Goal: Task Accomplishment & Management: Manage account settings

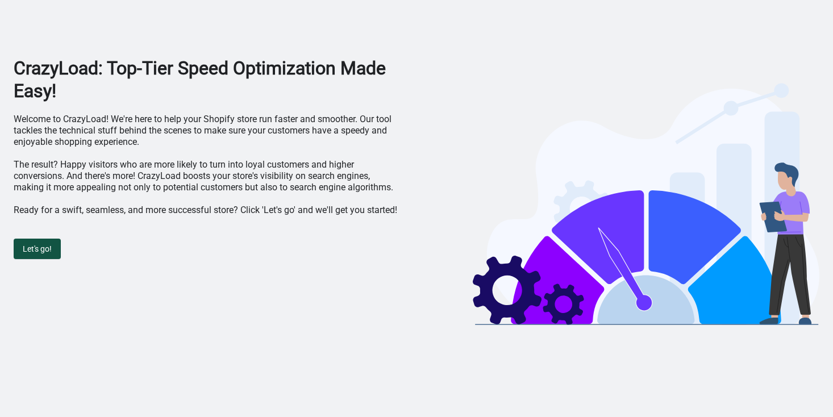
click at [44, 249] on span "Let's go!" at bounding box center [37, 248] width 29 height 9
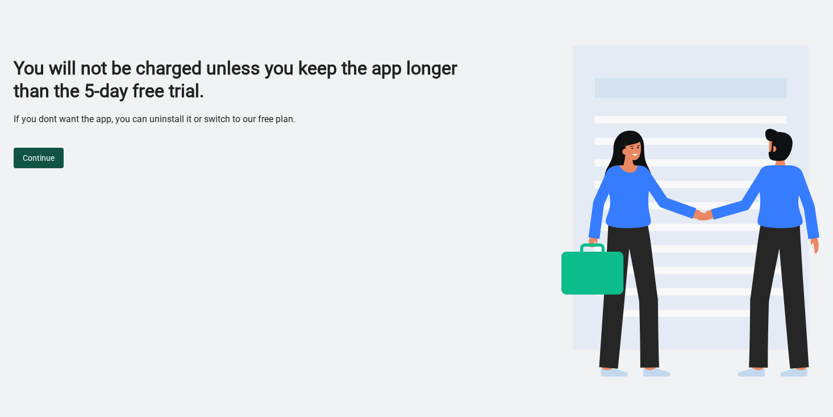
click at [58, 165] on button "Continue" at bounding box center [39, 158] width 50 height 20
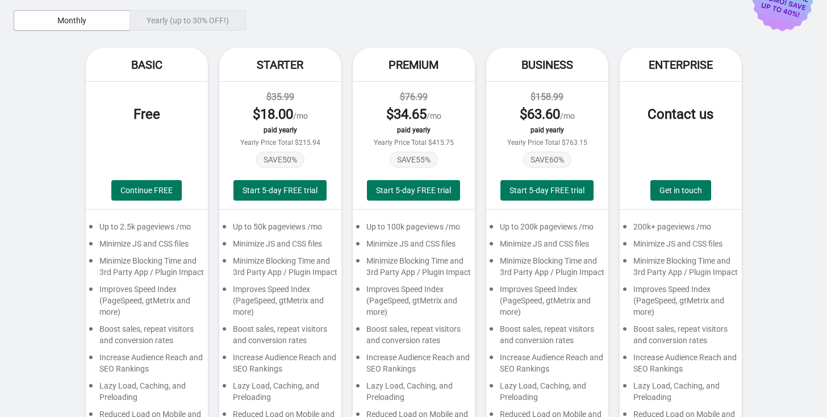
scroll to position [114, 0]
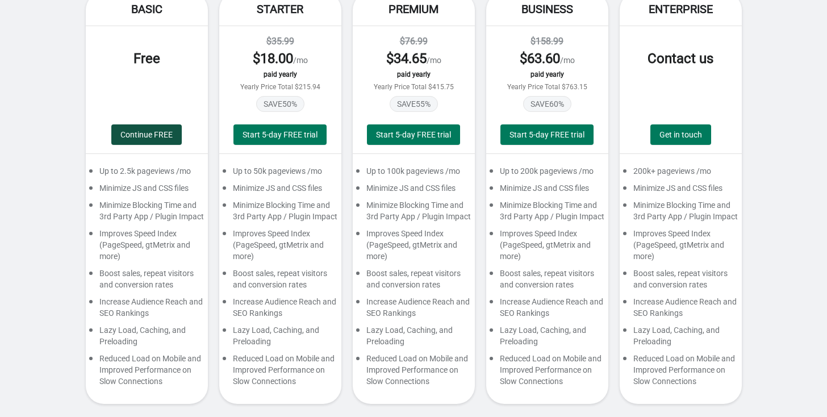
click at [158, 133] on span "Continue FREE" at bounding box center [146, 134] width 52 height 9
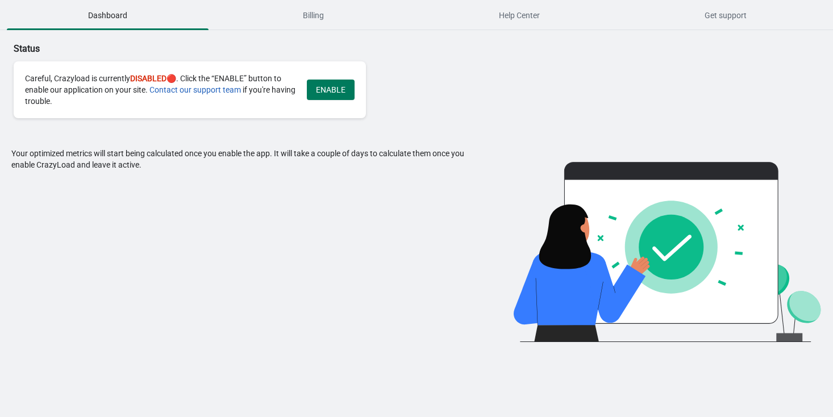
drag, startPoint x: 269, startPoint y: 87, endPoint x: 175, endPoint y: 106, distance: 96.1
click at [175, 106] on div "Careful, Crazyload is currently DISABLED 🔴. Click the “ENABLE” button to enable…" at bounding box center [160, 90] width 270 height 34
click at [130, 27] on button "Dashboard" at bounding box center [108, 16] width 206 height 30
click at [298, 14] on span "Billing" at bounding box center [314, 15] width 202 height 20
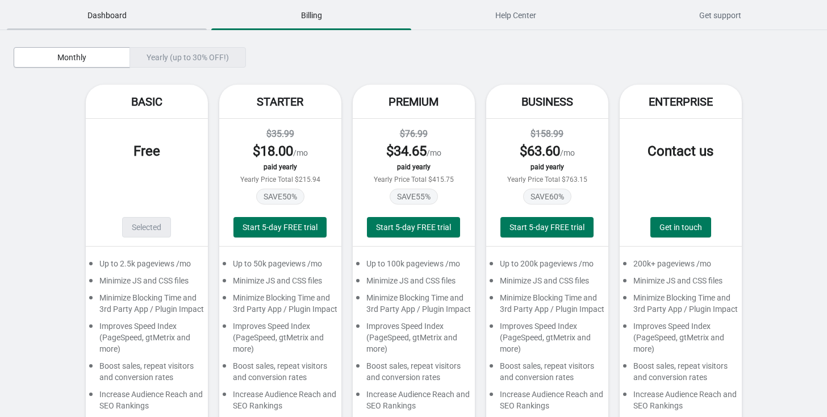
click at [135, 9] on span "Dashboard" at bounding box center [107, 15] width 200 height 20
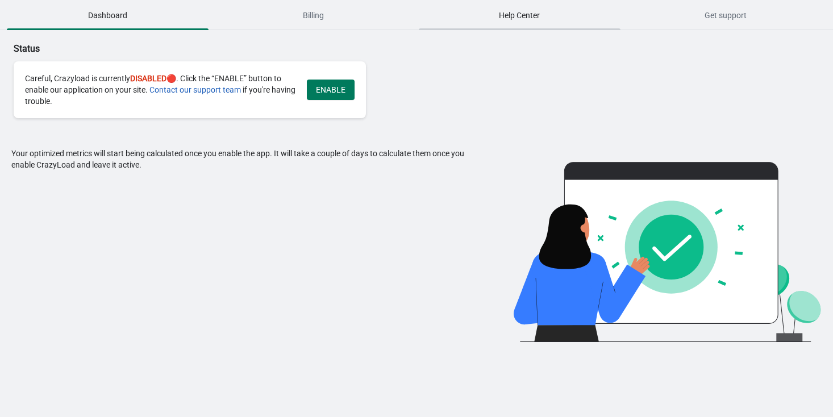
click at [481, 18] on span "Help Center" at bounding box center [520, 15] width 202 height 20
click at [76, 19] on span "Dashboard" at bounding box center [108, 15] width 202 height 20
click at [340, 88] on span "ENABLE" at bounding box center [331, 89] width 30 height 9
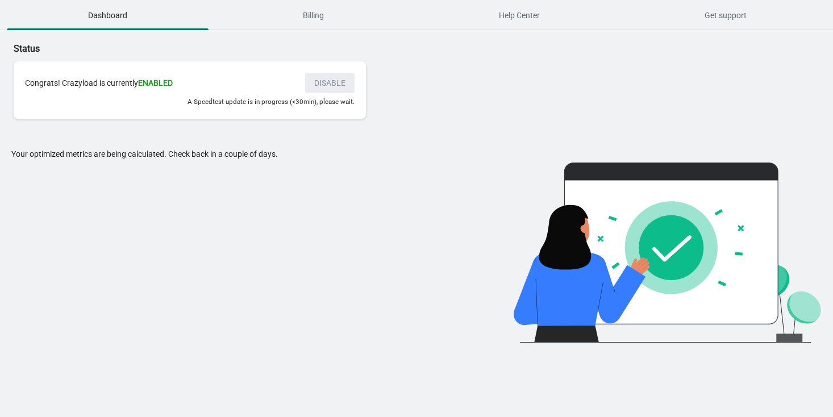
click at [378, 368] on body "Dashboard Billing Help Center Get support Dashboard Billing Help Center Get sup…" at bounding box center [416, 208] width 833 height 417
click at [324, 24] on span "Billing" at bounding box center [314, 15] width 202 height 20
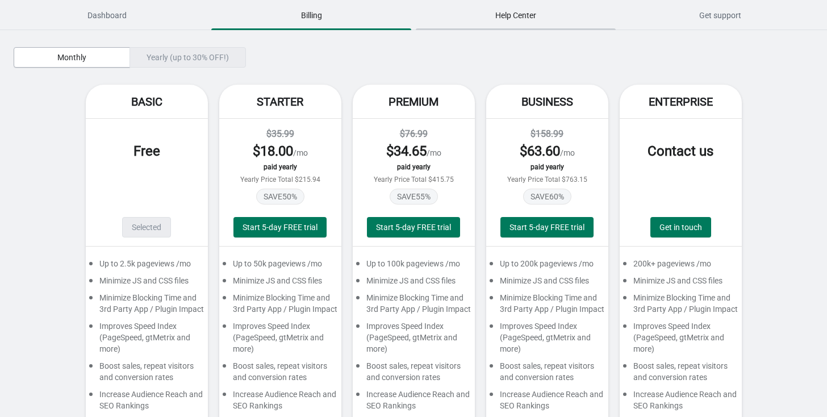
click at [478, 19] on span "Help Center" at bounding box center [516, 15] width 200 height 20
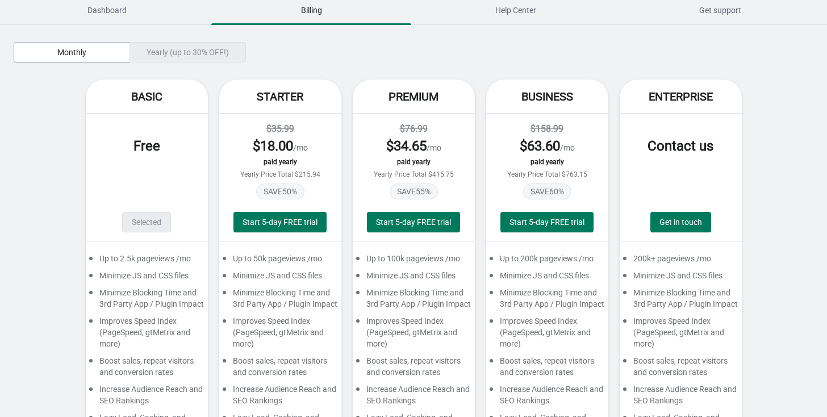
scroll to position [106, 0]
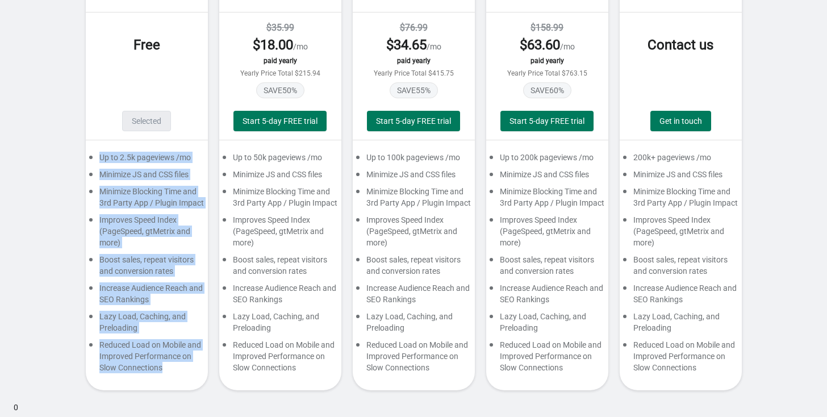
drag, startPoint x: 100, startPoint y: 157, endPoint x: 191, endPoint y: 374, distance: 235.2
click at [191, 374] on div "Up to 2.5k pageviews /mo Minimize JS and CSS files Minimize Blocking Time and 3…" at bounding box center [147, 265] width 122 height 250
copy div "Up to 2.5k pageviews /mo Minimize JS and CSS files Minimize Blocking Time and 3…"
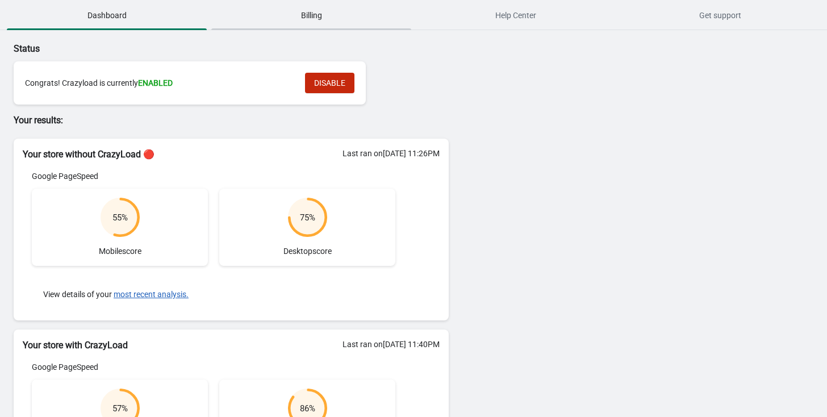
click at [294, 22] on span "Billing" at bounding box center [311, 15] width 200 height 20
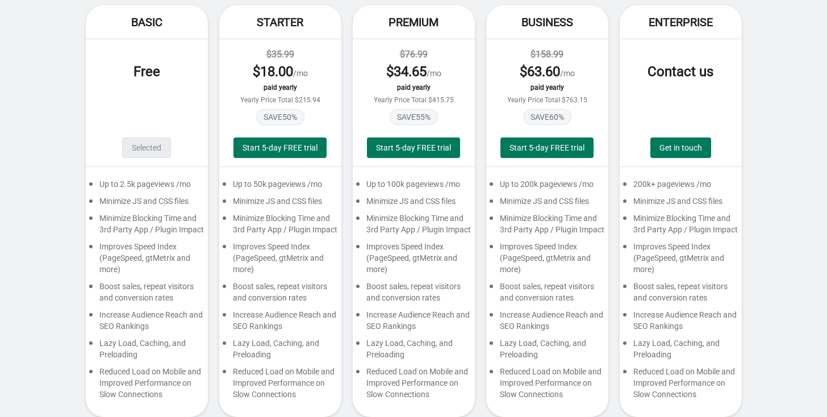
scroll to position [106, 0]
